Goal: Task Accomplishment & Management: Use online tool/utility

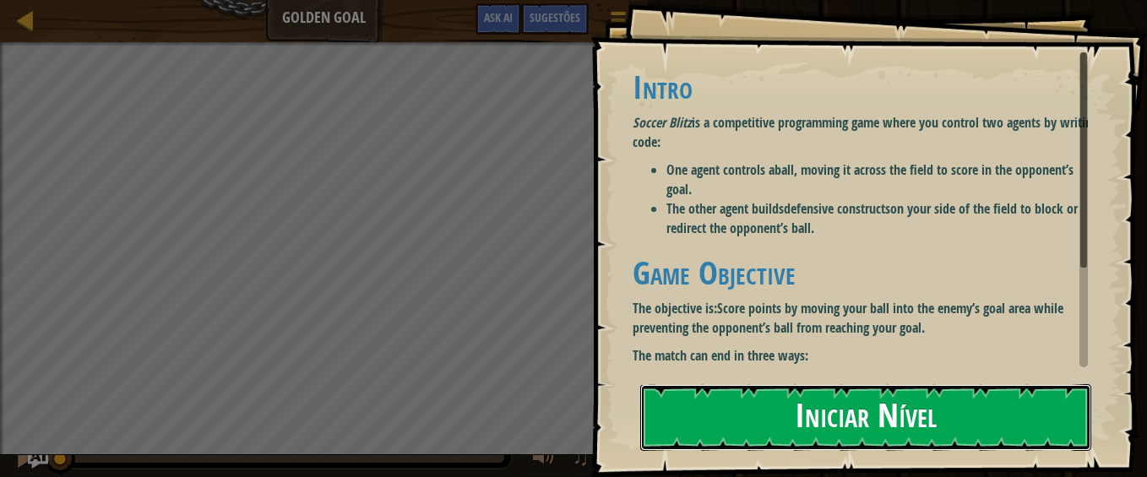
click at [724, 422] on button "Iniciar Nível" at bounding box center [865, 417] width 451 height 67
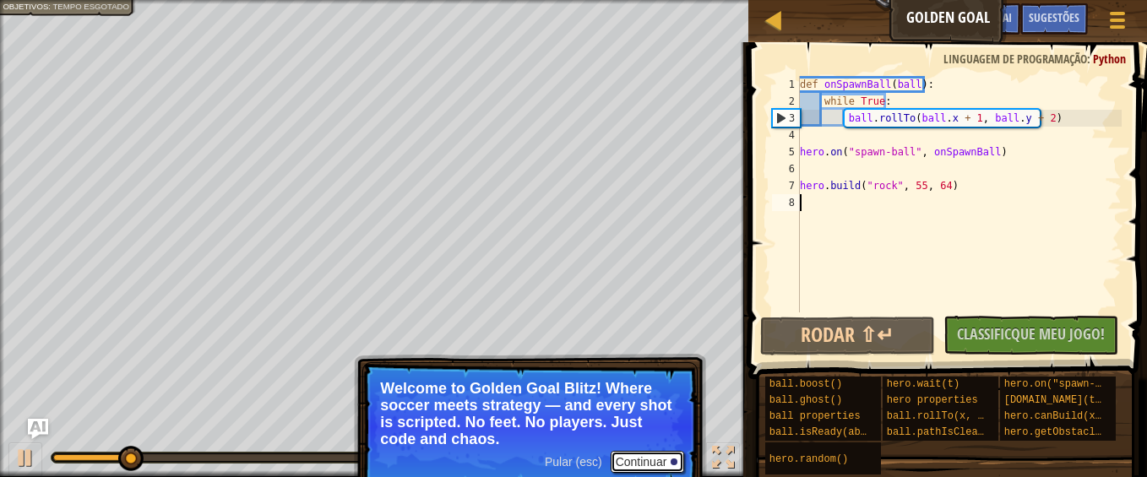
click at [630, 463] on button "Continuar" at bounding box center [648, 462] width 74 height 22
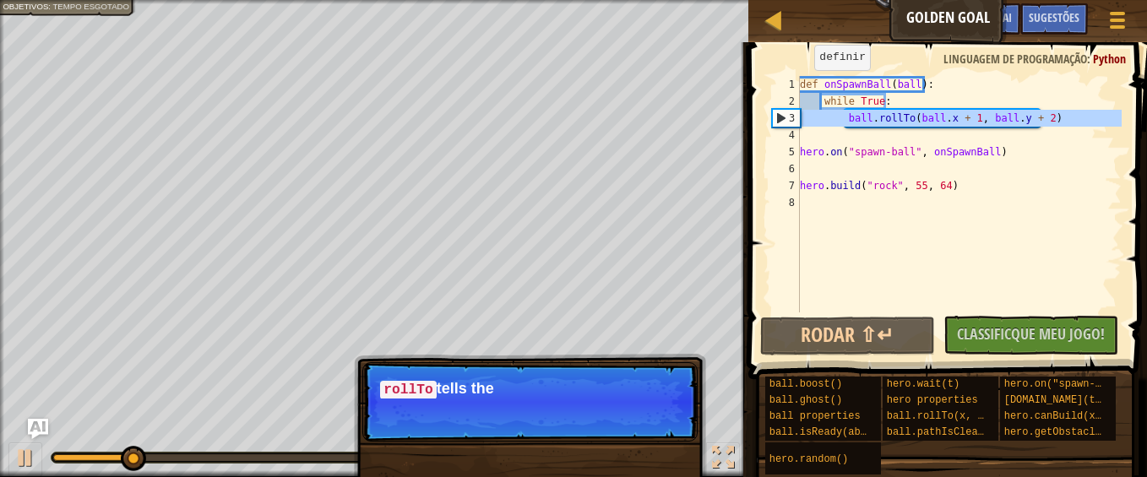
click at [780, 123] on div "3" at bounding box center [786, 118] width 27 height 17
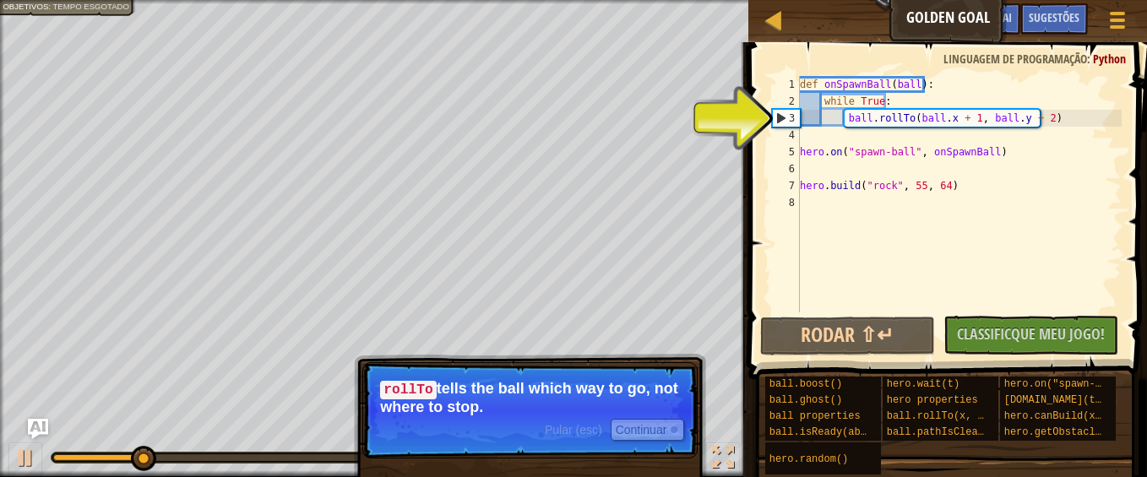
click at [780, 120] on div "3" at bounding box center [786, 118] width 27 height 17
type textarea "ball.rollTo(ball.x + 1, ball.y + 2)"
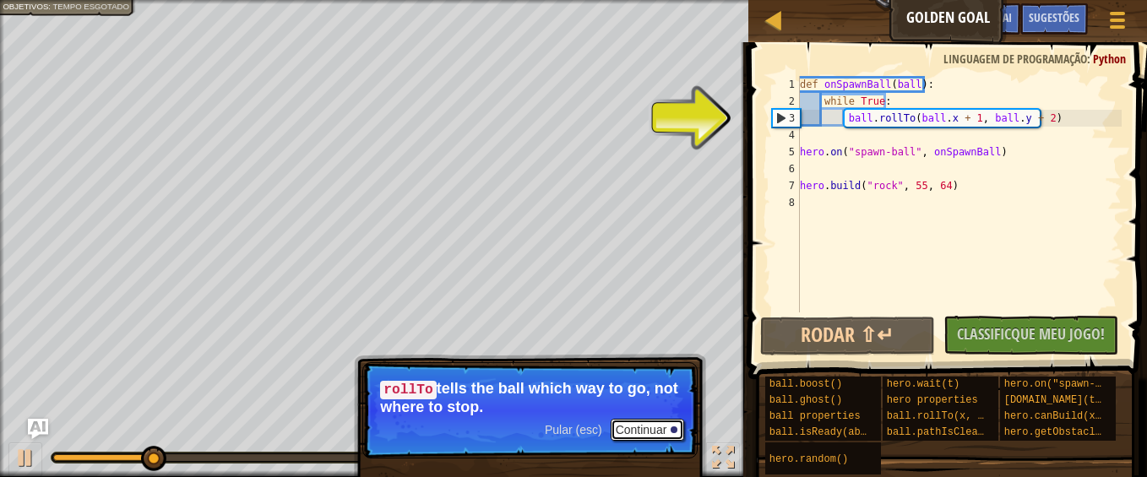
click at [638, 426] on button "Continuar" at bounding box center [648, 430] width 74 height 22
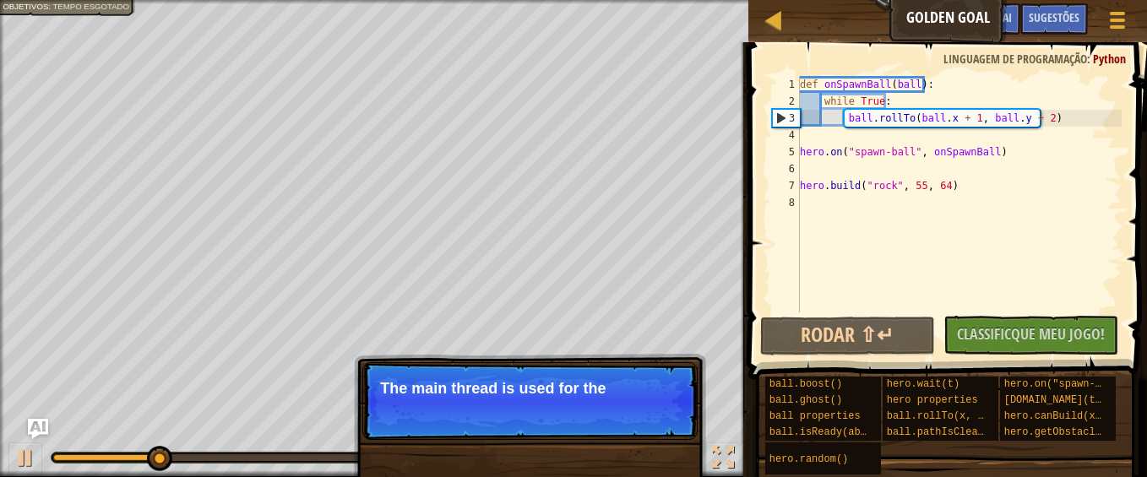
click at [638, 426] on p "Pular (esc) Continuar The main thread is used for the" at bounding box center [529, 401] width 335 height 78
click at [638, 426] on p "Pular (esc) Continuar The main thread is used for the defenc" at bounding box center [529, 401] width 335 height 78
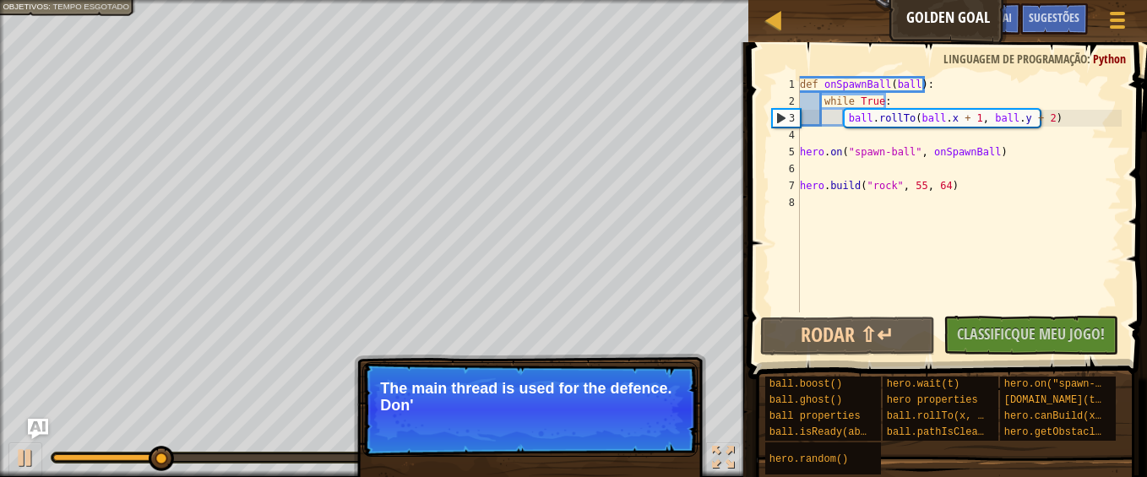
click at [638, 426] on p "Pular (esc) Continuar The main thread is used for the defence. Don'" at bounding box center [529, 409] width 335 height 95
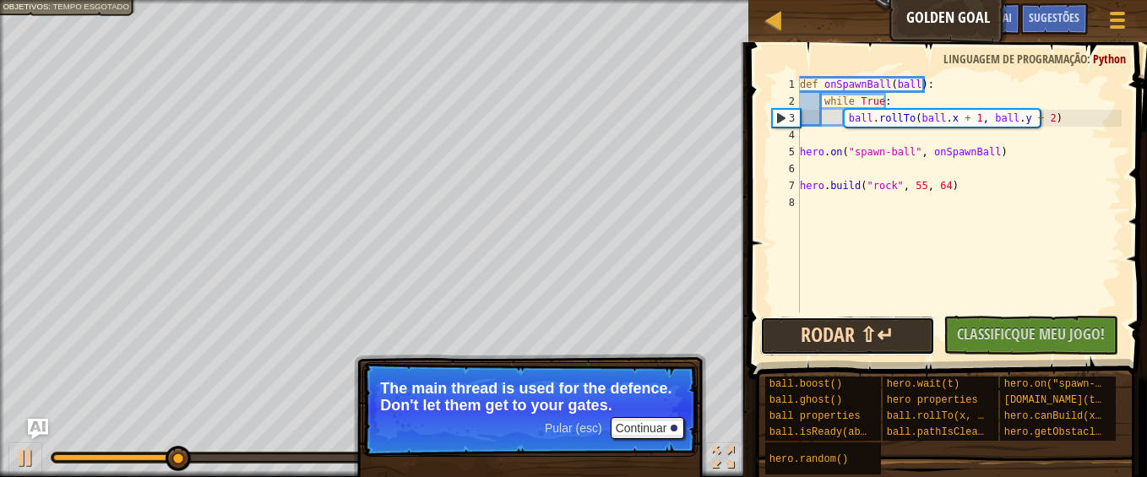
click at [815, 332] on button "Rodar ⇧↵" at bounding box center [847, 336] width 175 height 39
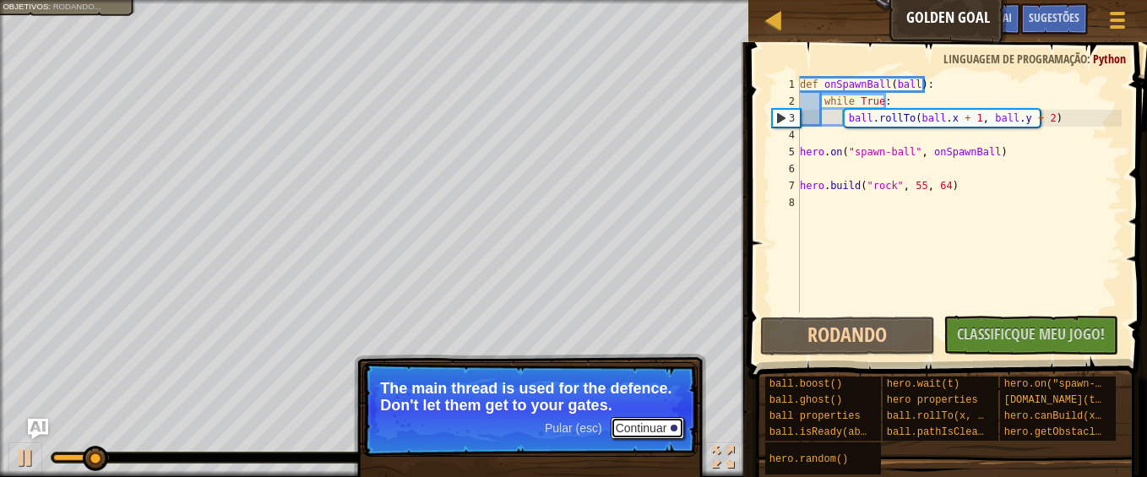
click at [637, 425] on button "Continuar" at bounding box center [648, 428] width 74 height 22
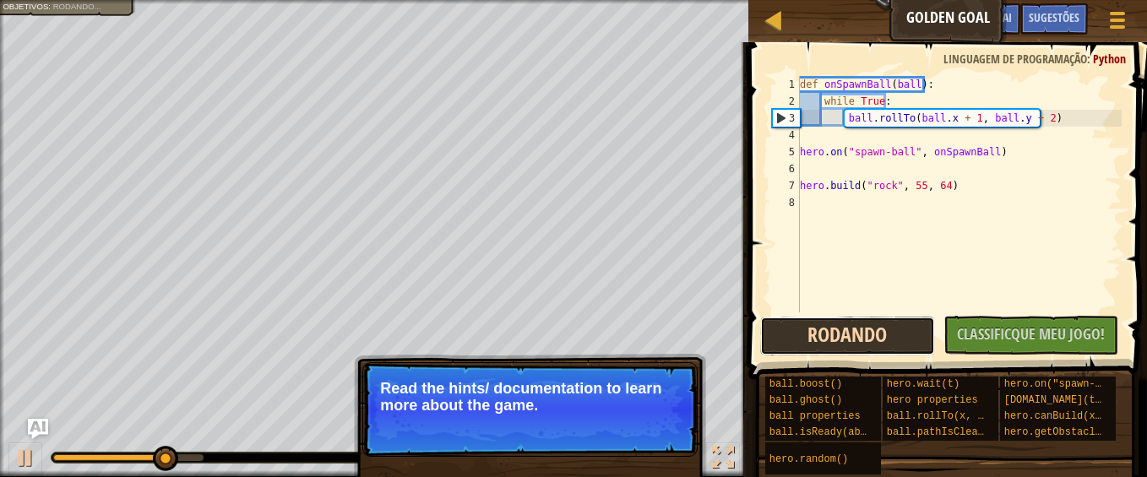
click at [790, 329] on button "Rodando" at bounding box center [847, 336] width 175 height 39
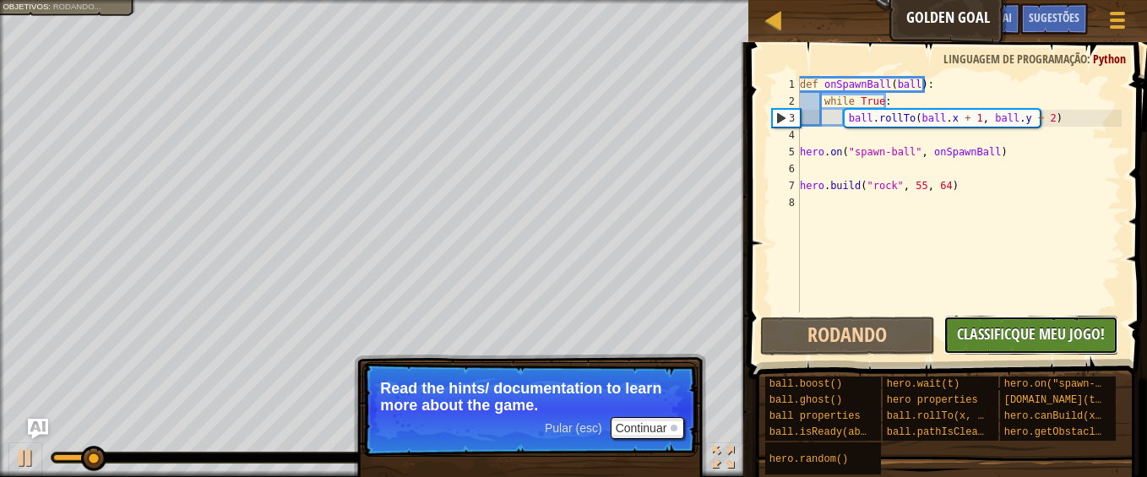
click at [970, 345] on button "Nenhum Código Novo para Classificar Classificque Meu Jogo! Submetendo... Submet…" at bounding box center [1030, 335] width 175 height 39
